Goal: Find specific page/section

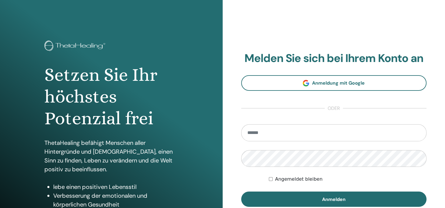
click at [259, 135] on input "email" at bounding box center [334, 132] width 186 height 17
type input "**********"
click at [241, 192] on button "Anmelden" at bounding box center [334, 199] width 186 height 15
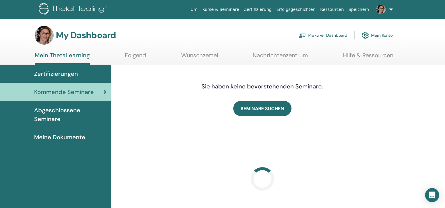
click at [66, 72] on span "Zertifizierungen" at bounding box center [56, 73] width 44 height 9
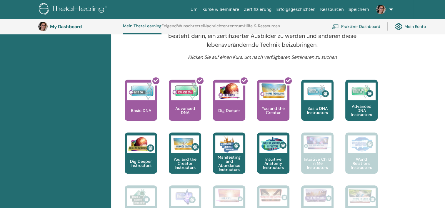
scroll to position [221, 0]
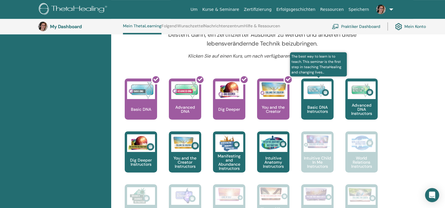
click at [311, 110] on p "Basic DNA Instructors" at bounding box center [317, 109] width 32 height 8
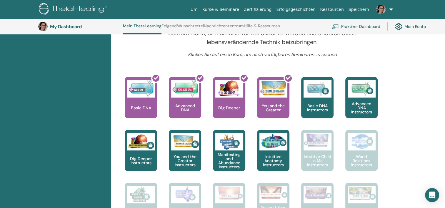
scroll to position [192, 0]
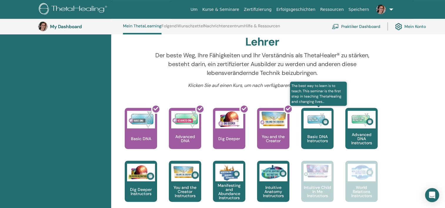
click at [321, 129] on div "Basic DNA Instructors" at bounding box center [317, 128] width 32 height 41
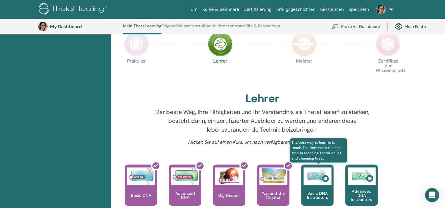
scroll to position [133, 0]
